Goal: Task Accomplishment & Management: Use online tool/utility

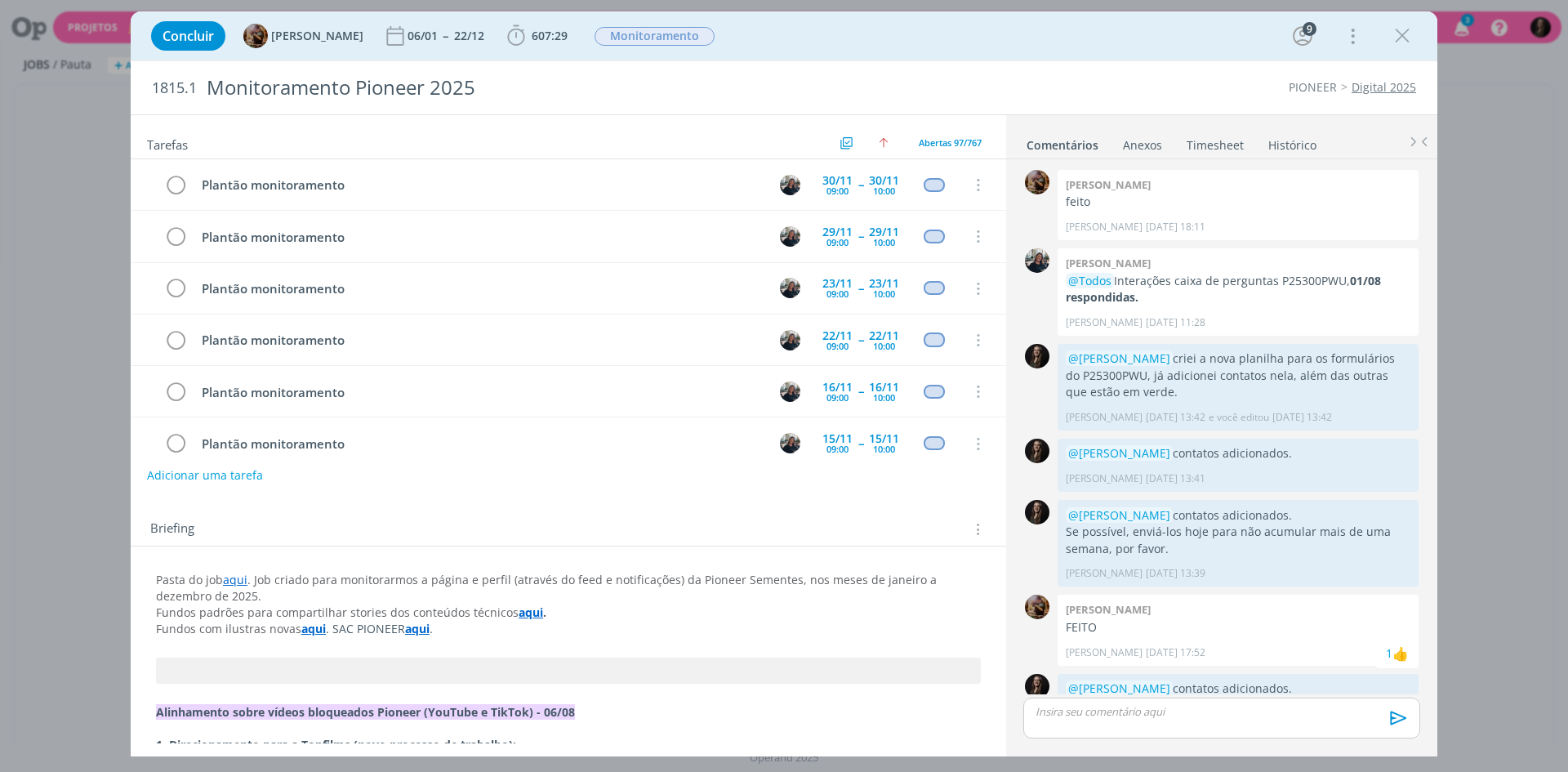
scroll to position [956, 0]
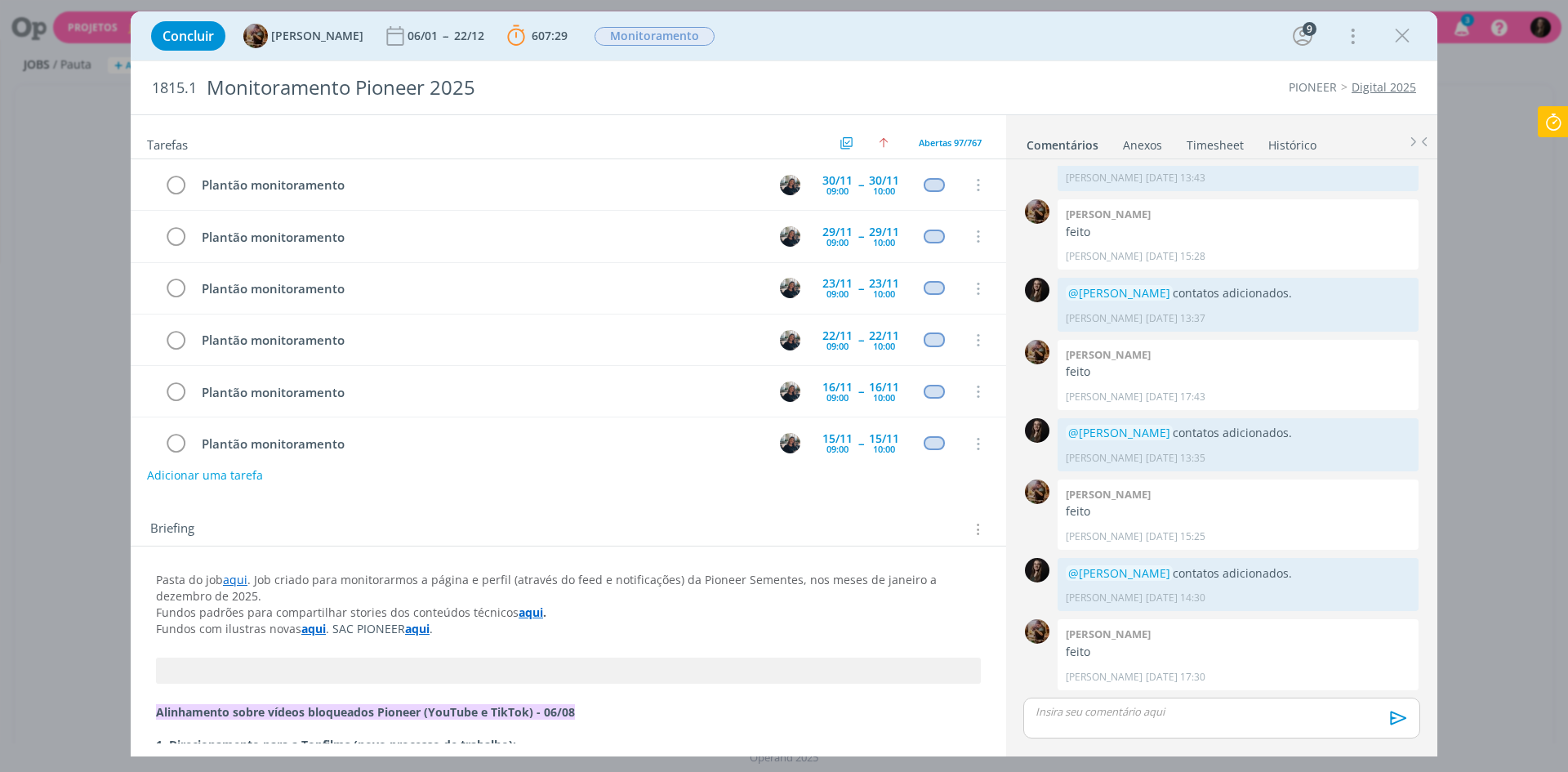
click at [1560, 114] on icon at bounding box center [1553, 122] width 29 height 32
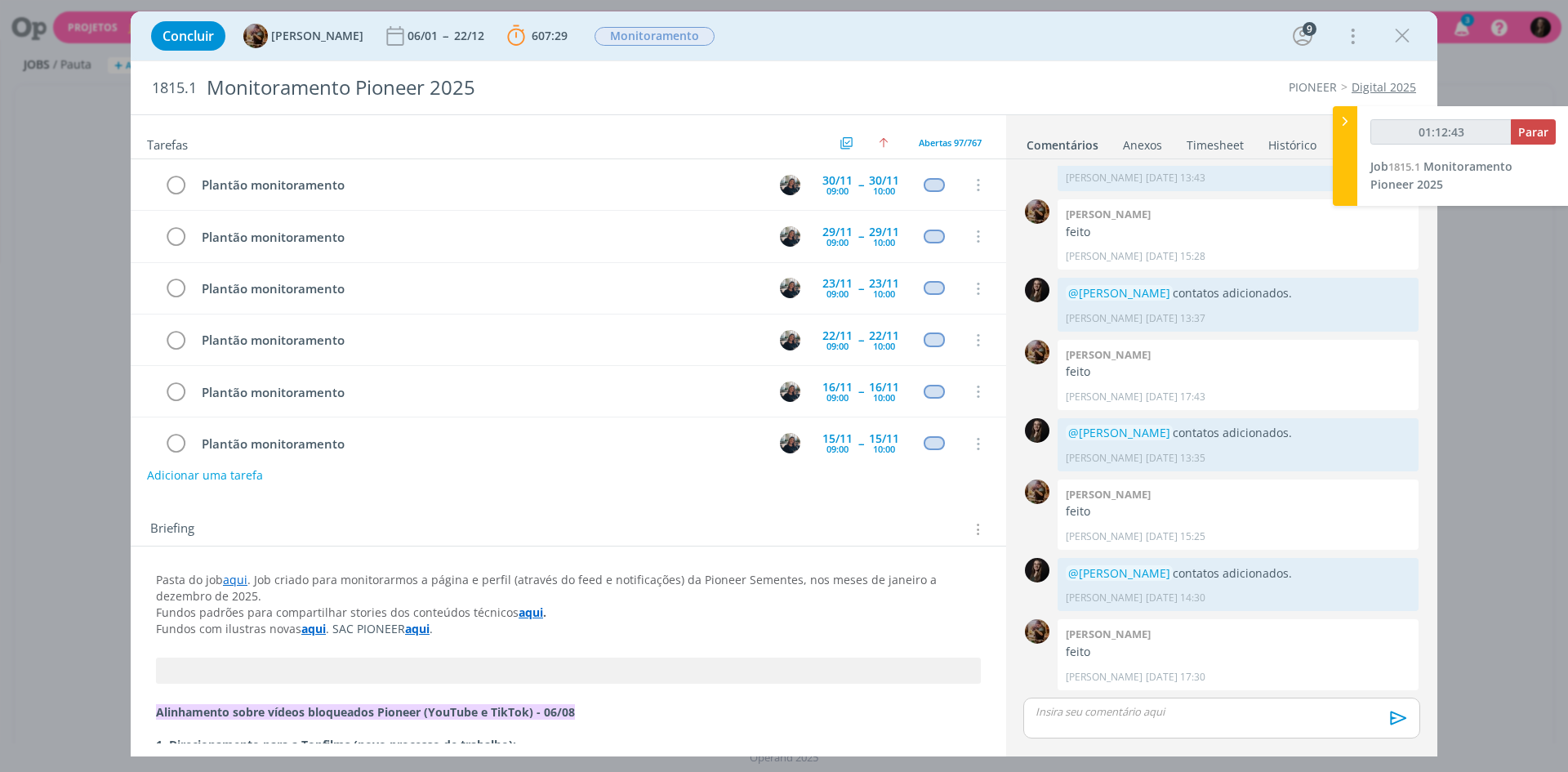
click at [1359, 127] on div "01:12:43 Parar Job 1815.1 Monitoramento Pioneer 2025" at bounding box center [1463, 156] width 211 height 100
click at [1407, 28] on icon "dialog" at bounding box center [1403, 36] width 24 height 24
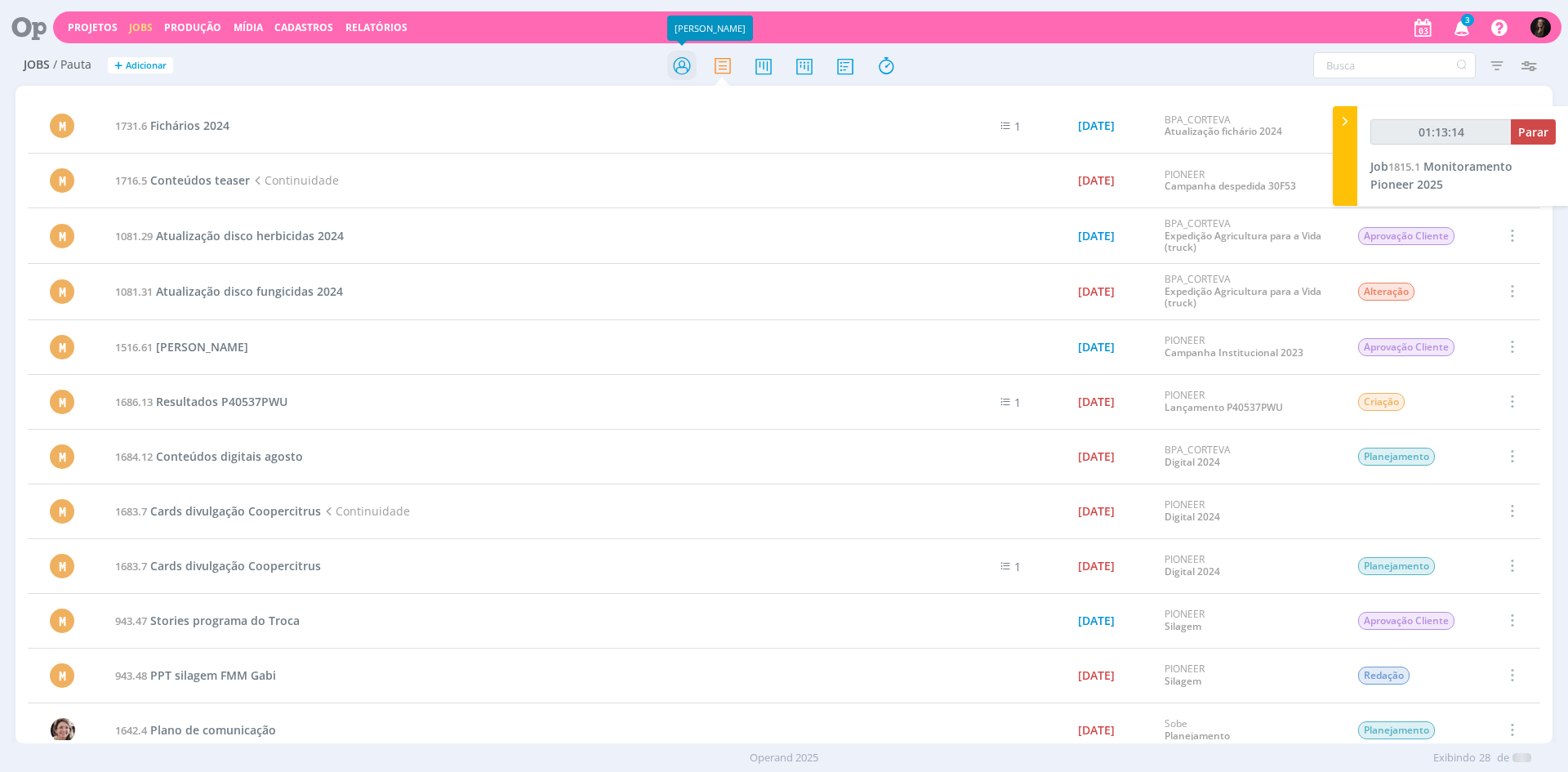
click at [676, 59] on icon at bounding box center [682, 66] width 29 height 32
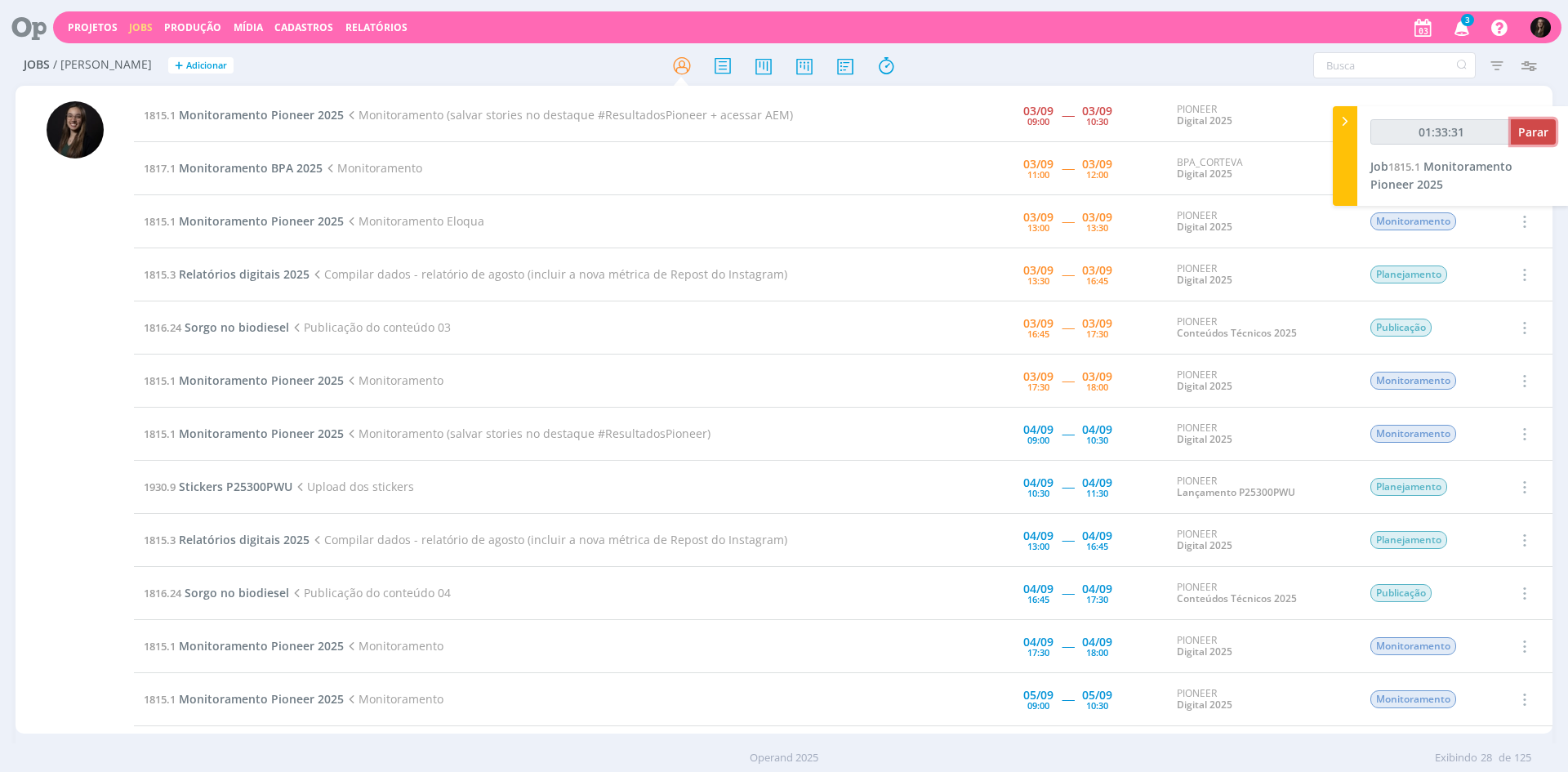
drag, startPoint x: 1539, startPoint y: 139, endPoint x: 1030, endPoint y: 72, distance: 513.4
click at [1539, 139] on span "Parar" at bounding box center [1533, 131] width 30 height 16
type input "01:34:00"
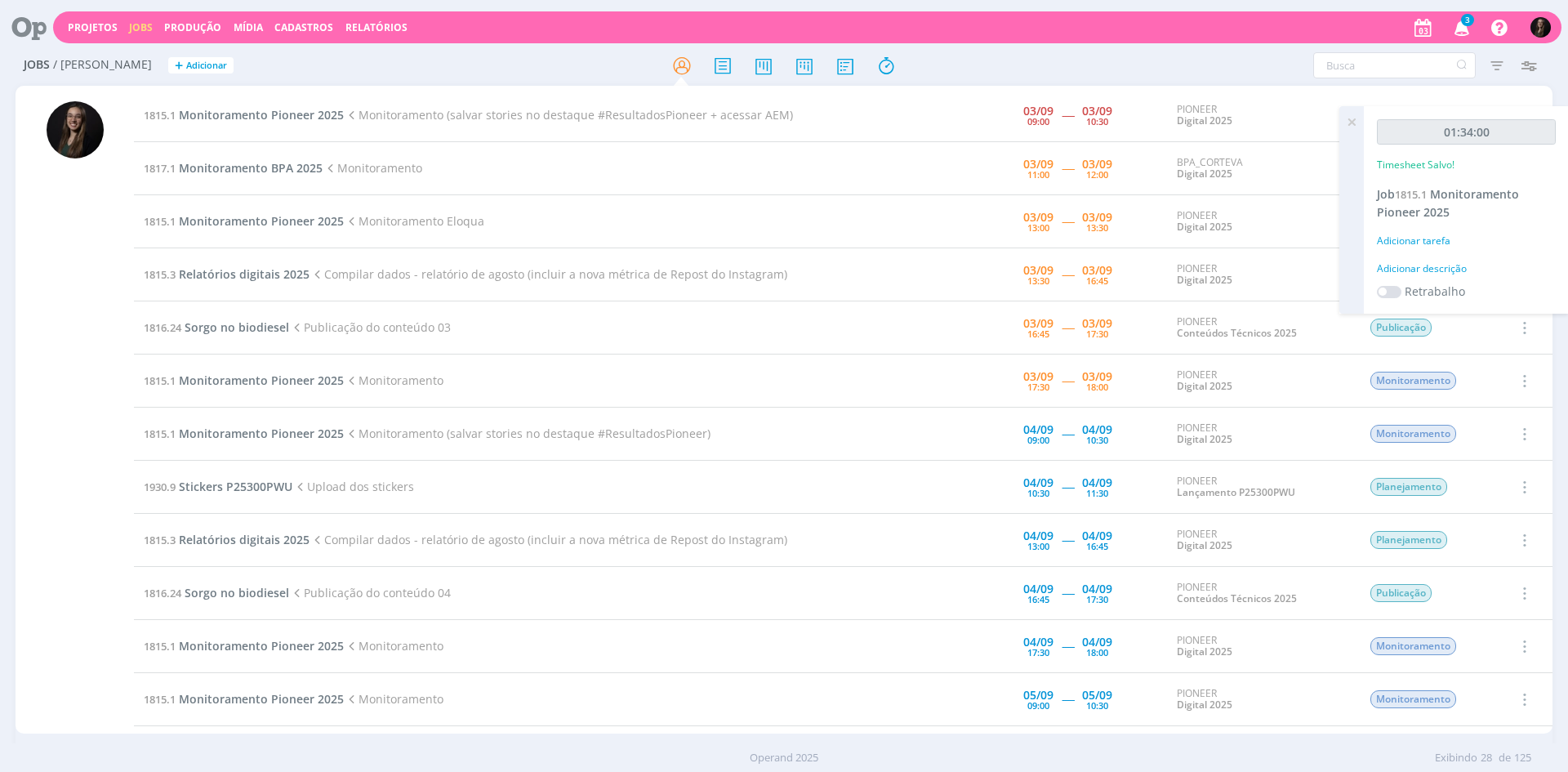
click at [1445, 265] on div "Adicionar descrição" at bounding box center [1467, 269] width 179 height 15
click at [1468, 306] on textarea at bounding box center [1467, 295] width 171 height 58
type textarea "monitoramento"
click at [1499, 392] on button "Salvar" at bounding box center [1528, 402] width 57 height 21
click at [1532, 411] on div "01:34:00 Timesheet Salvo! Job 1815.1 Monitoramento Pioneer 2025 Adicionar taref…" at bounding box center [1467, 265] width 205 height 318
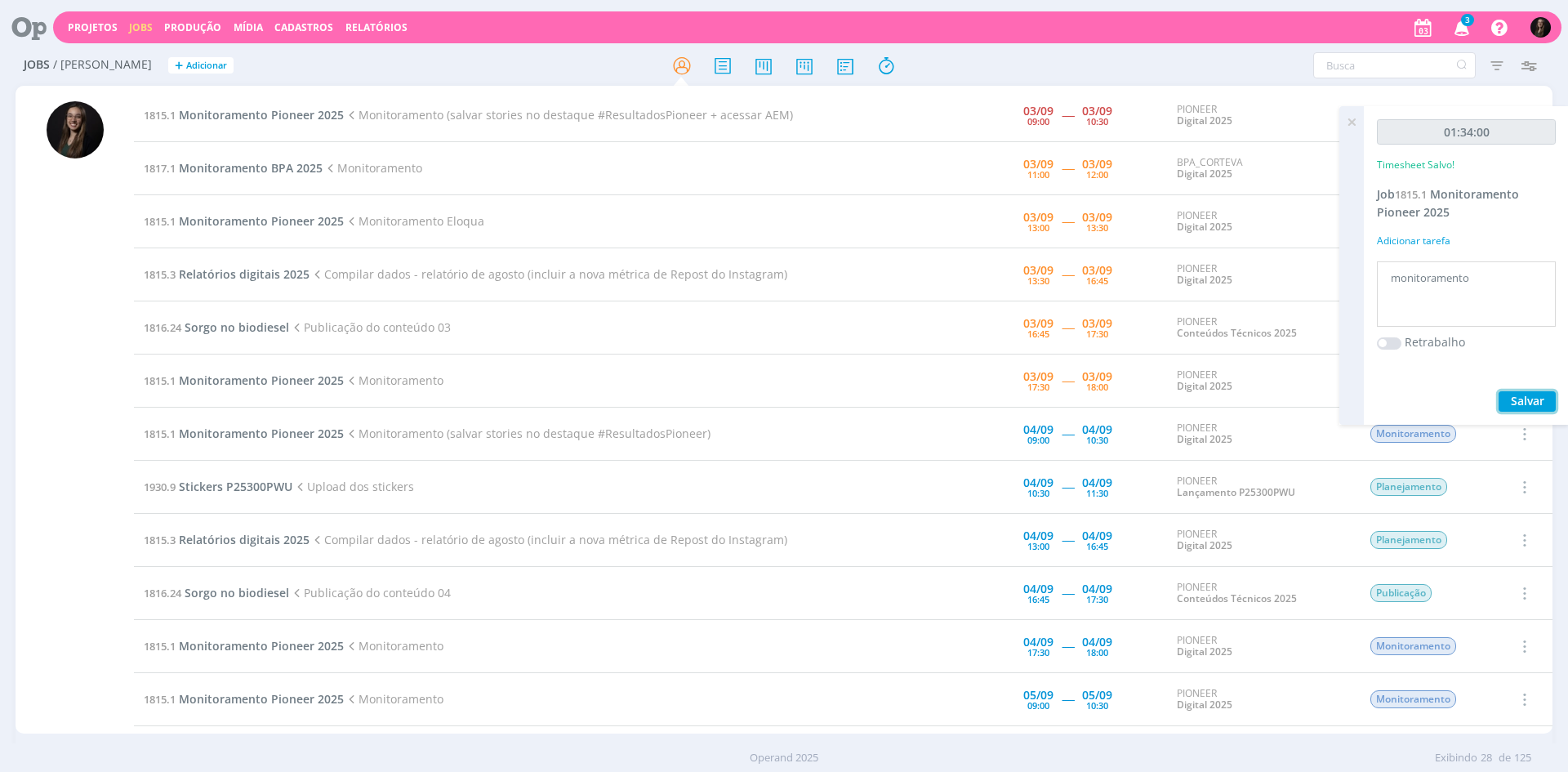
click at [1532, 401] on span "Salvar" at bounding box center [1529, 400] width 34 height 16
drag, startPoint x: 1534, startPoint y: 396, endPoint x: 1475, endPoint y: 411, distance: 60.9
click at [1534, 396] on span "Salvar" at bounding box center [1529, 400] width 34 height 16
click at [269, 170] on span "Monitoramento BPA 2025" at bounding box center [251, 168] width 144 height 16
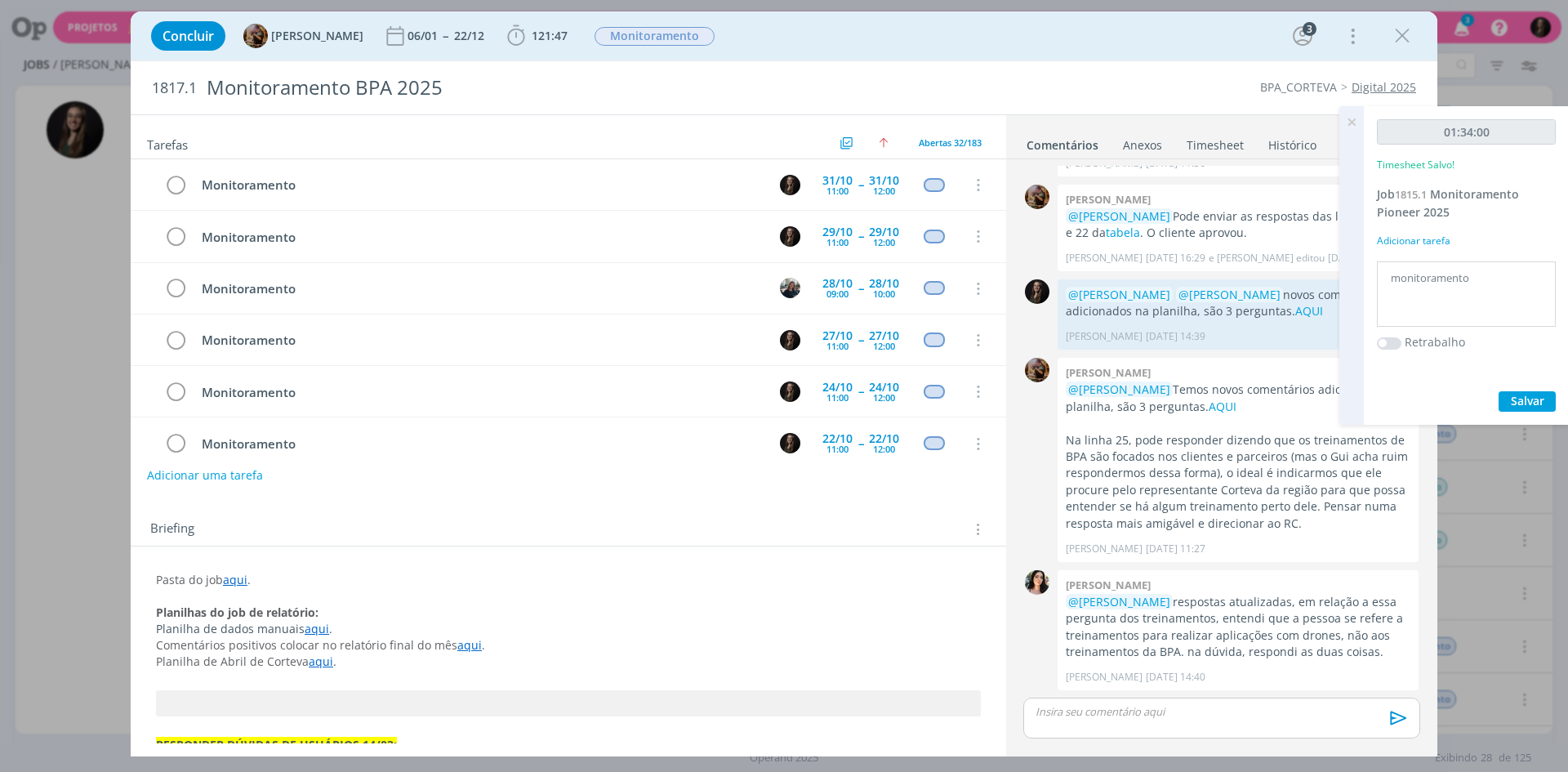
scroll to position [1366, 0]
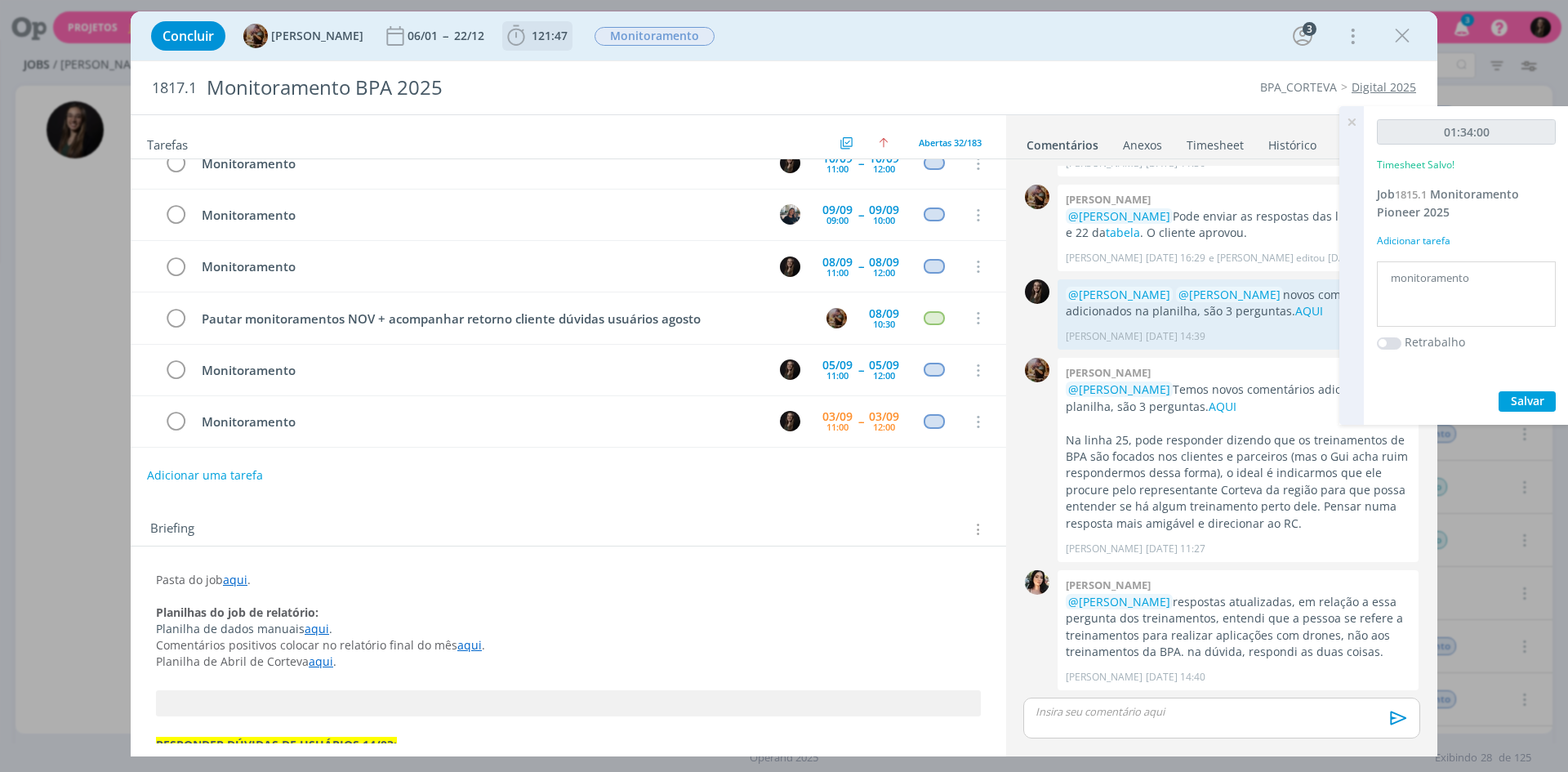
click at [529, 35] on icon "dialog" at bounding box center [516, 36] width 24 height 24
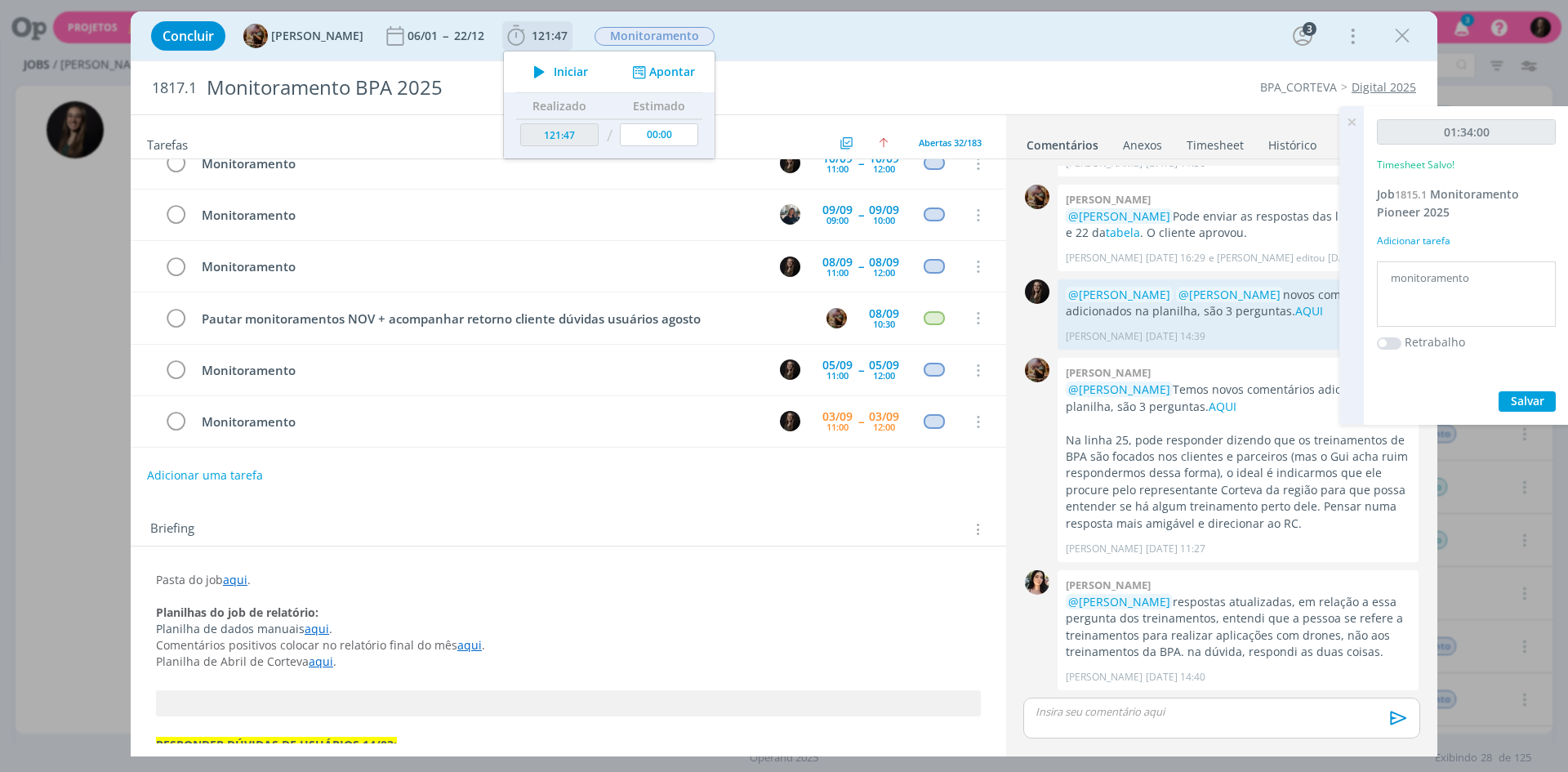
click at [554, 67] on icon "dialog" at bounding box center [539, 71] width 28 height 22
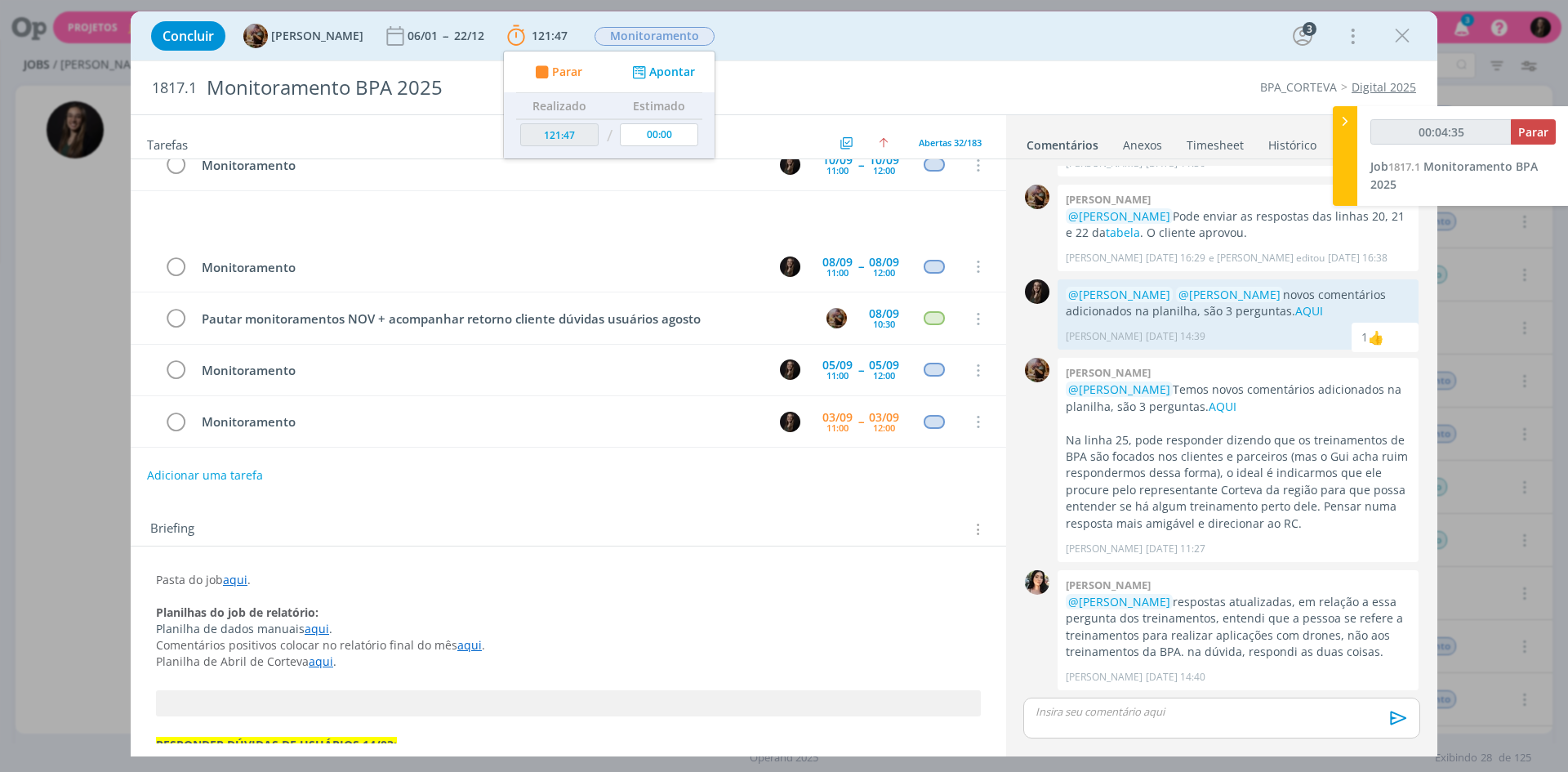
scroll to position [746, 0]
type input "00:35:01"
